Goal: Task Accomplishment & Management: Manage account settings

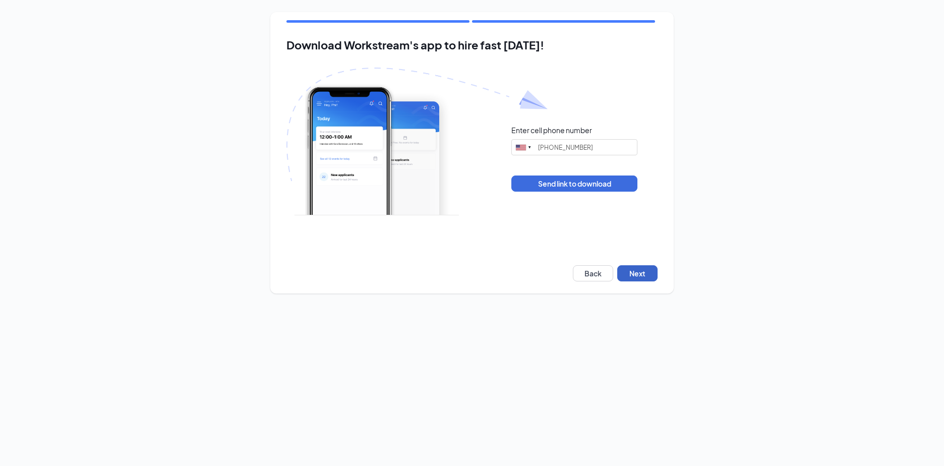
click at [649, 270] on button "Next" at bounding box center [637, 273] width 40 height 16
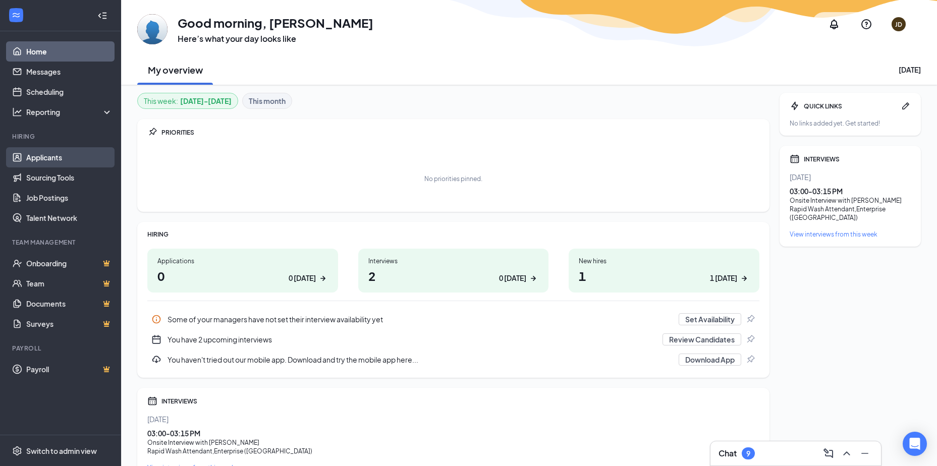
click at [73, 155] on link "Applicants" at bounding box center [69, 157] width 86 height 20
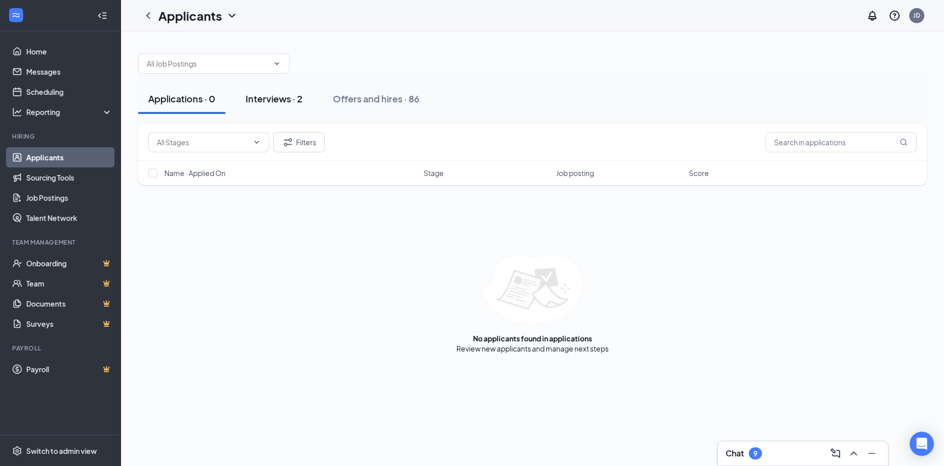
click at [286, 102] on div "Interviews · 2" at bounding box center [274, 98] width 57 height 13
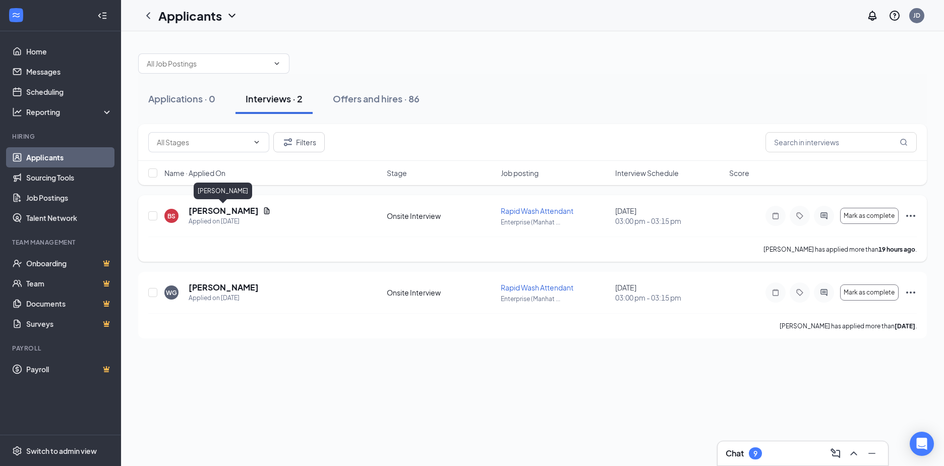
click at [226, 209] on h5 "BRADY SIMPSON" at bounding box center [224, 210] width 70 height 11
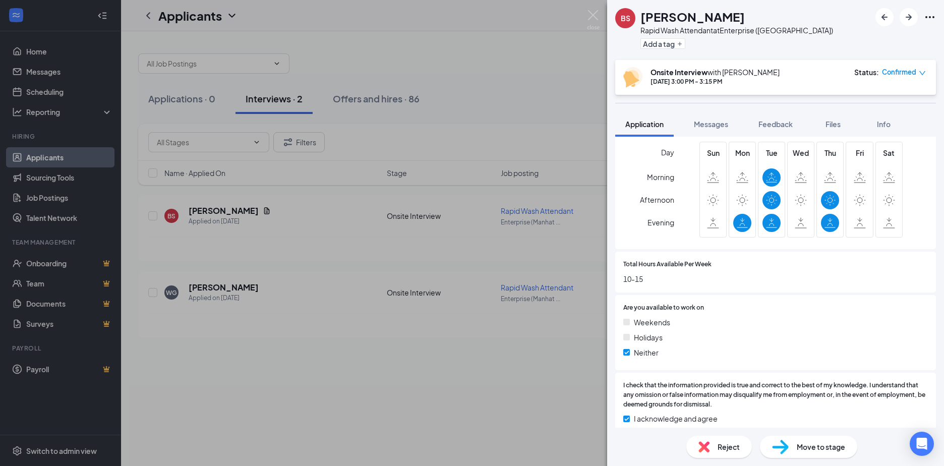
scroll to position [395, 0]
click at [720, 444] on span "Reject" at bounding box center [729, 446] width 22 height 11
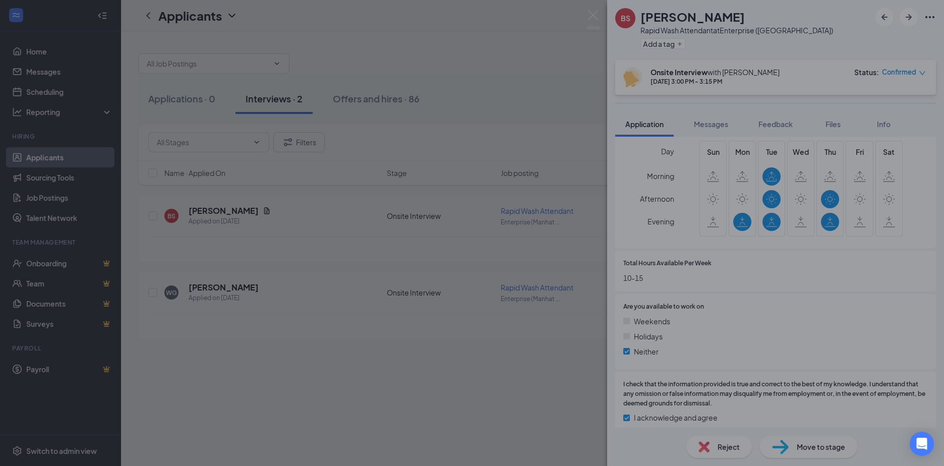
scroll to position [391, 0]
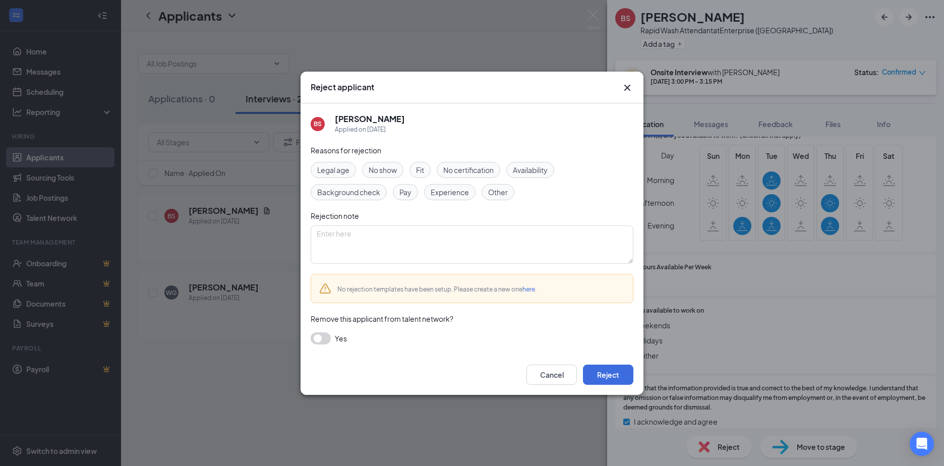
click at [527, 166] on span "Availability" at bounding box center [530, 169] width 35 height 11
click at [613, 380] on button "Reject" at bounding box center [608, 375] width 50 height 20
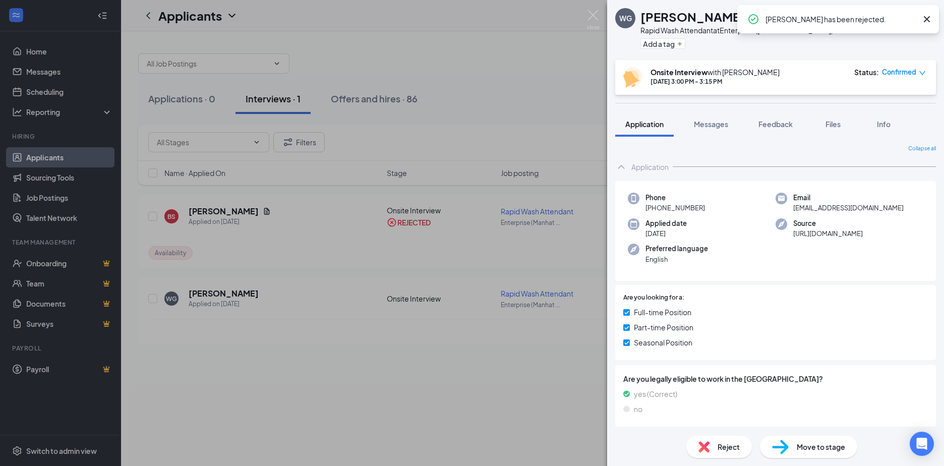
click at [486, 89] on div "WG William Gribble Rapid Wash Attendant at Enterprise (Manhattan) Add a tag Ons…" at bounding box center [472, 233] width 944 height 466
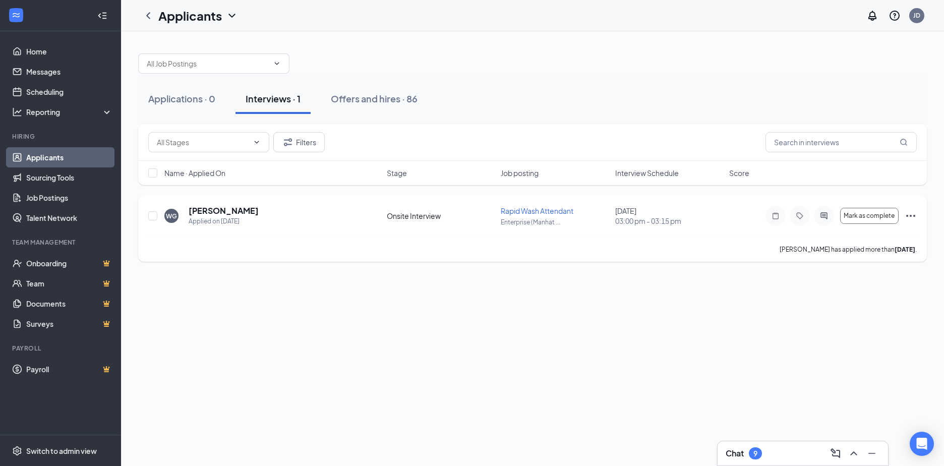
click at [223, 212] on h5 "William Gribble" at bounding box center [224, 210] width 70 height 11
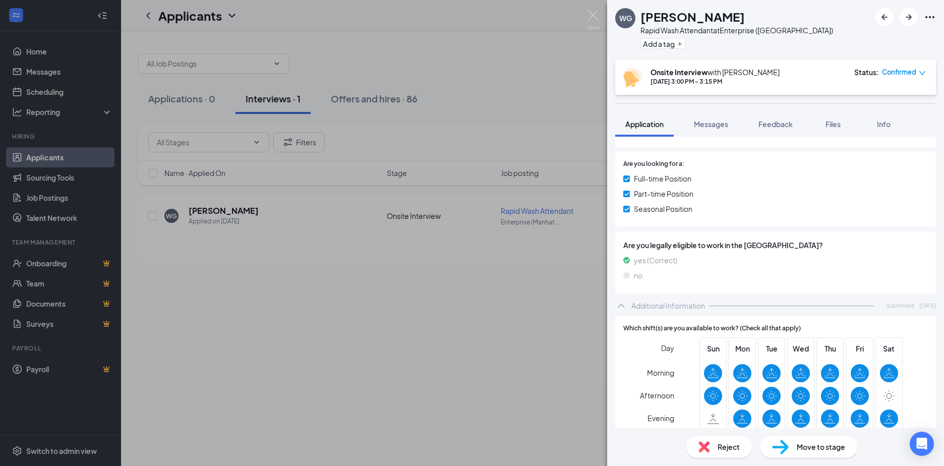
scroll to position [151, 0]
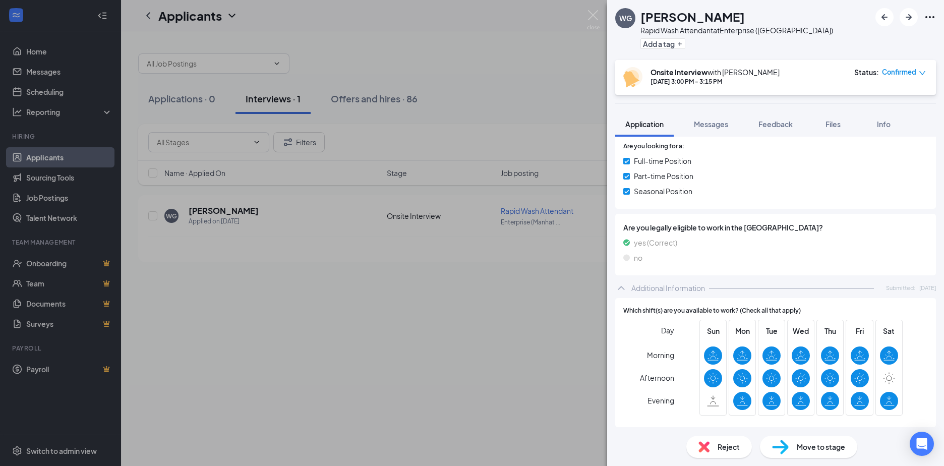
drag, startPoint x: 445, startPoint y: 317, endPoint x: 440, endPoint y: 318, distance: 5.1
click at [444, 316] on div "WG William Gribble Rapid Wash Attendant at Enterprise (Manhattan) Add a tag Ons…" at bounding box center [472, 233] width 944 height 466
